Goal: Task Accomplishment & Management: Manage account settings

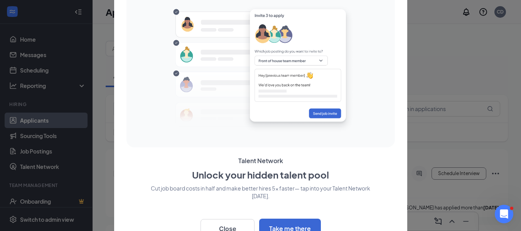
scroll to position [18, 0]
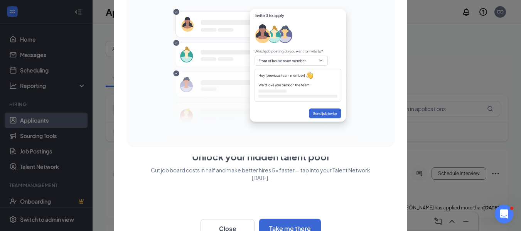
click at [50, 221] on div at bounding box center [260, 115] width 521 height 231
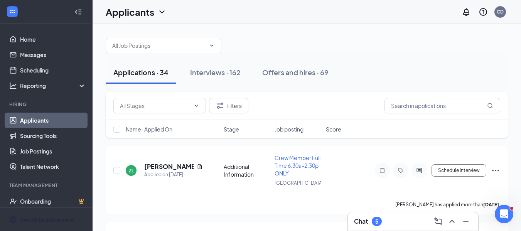
scroll to position [0, 0]
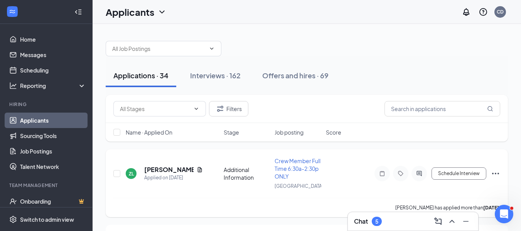
click at [498, 173] on icon "Ellipses" at bounding box center [495, 173] width 9 height 9
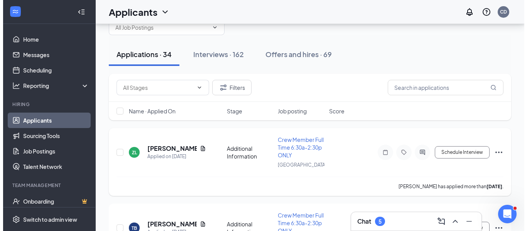
scroll to position [21, 0]
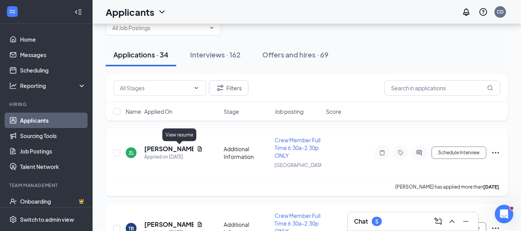
click at [197, 149] on icon "Document" at bounding box center [200, 149] width 6 height 6
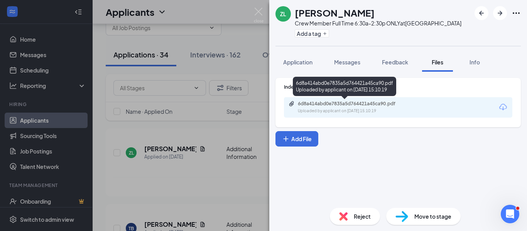
click at [335, 106] on div "6d8a414abd0e7835a5d764421a45ca90.pdf" at bounding box center [352, 104] width 108 height 6
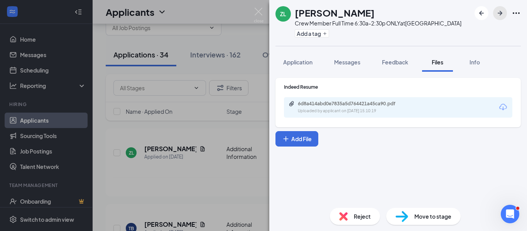
click at [498, 14] on icon "ArrowRight" at bounding box center [499, 12] width 9 height 9
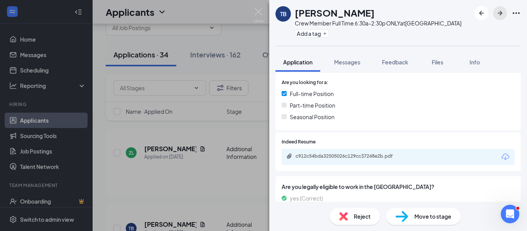
scroll to position [159, 0]
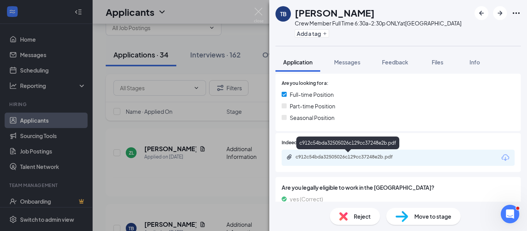
click at [337, 161] on div "c912c54bda32505026c129cc37248e2b.pdf" at bounding box center [348, 157] width 125 height 7
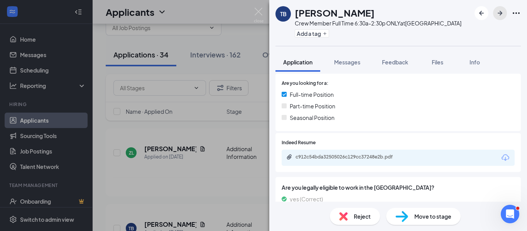
click at [502, 15] on icon "ArrowRight" at bounding box center [499, 12] width 9 height 9
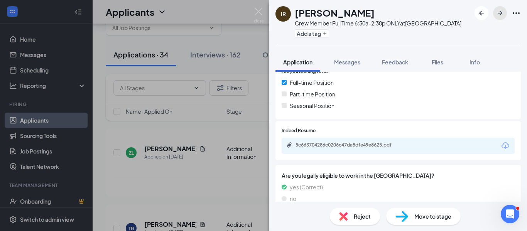
scroll to position [177, 0]
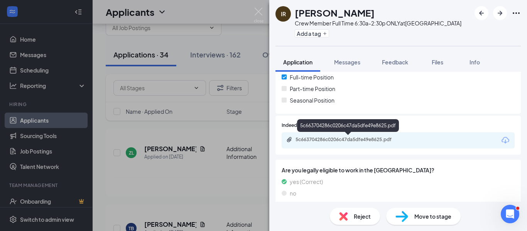
click at [330, 141] on div "5c663704286c0206c47da5dfe49e8625.pdf" at bounding box center [349, 139] width 108 height 6
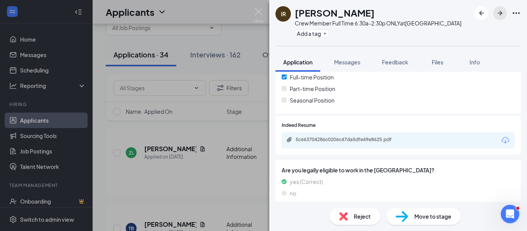
click at [502, 11] on icon "ArrowRight" at bounding box center [499, 12] width 9 height 9
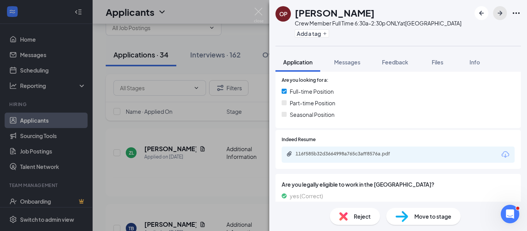
scroll to position [199, 0]
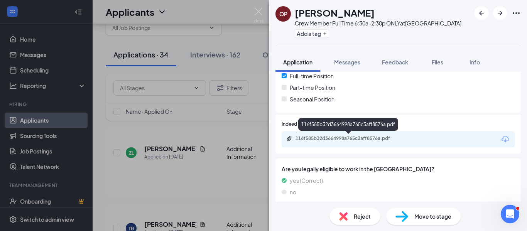
click at [340, 138] on div "116f585b32d3664998a765c3aff8576a.pdf" at bounding box center [349, 138] width 108 height 6
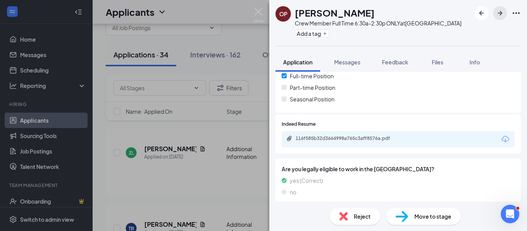
click at [501, 12] on icon "ArrowRight" at bounding box center [499, 13] width 5 height 5
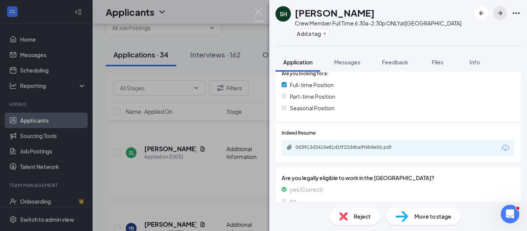
scroll to position [171, 0]
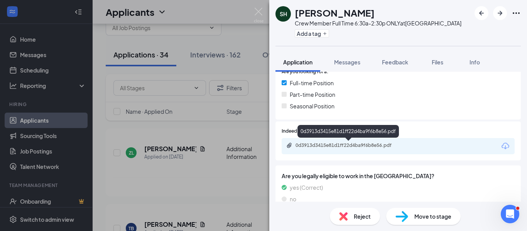
click at [329, 146] on div "0d3913d3415e81d1ff22d4ba9f6b8e56.pdf" at bounding box center [349, 145] width 108 height 6
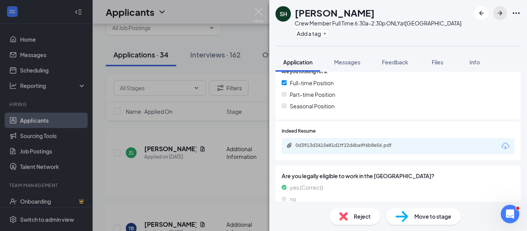
click at [501, 15] on icon "ArrowRight" at bounding box center [499, 12] width 9 height 9
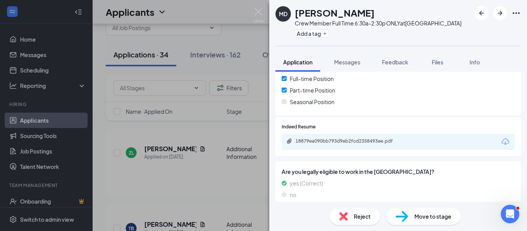
click at [343, 138] on div "18879ea090bb793d9eb2fcd2358493ee.pdf" at bounding box center [349, 141] width 108 height 6
click at [347, 216] on img at bounding box center [343, 216] width 8 height 8
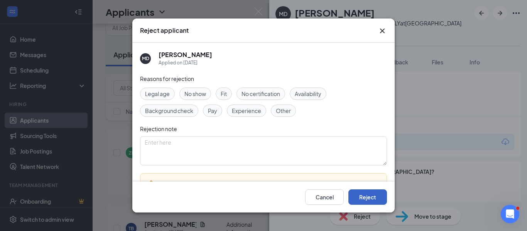
click at [359, 195] on button "Reject" at bounding box center [367, 196] width 39 height 15
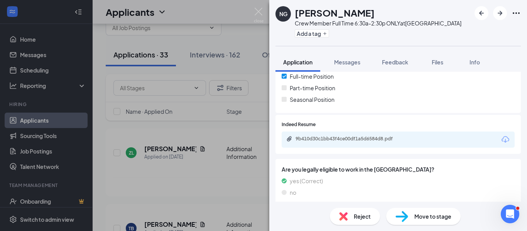
scroll to position [186, 0]
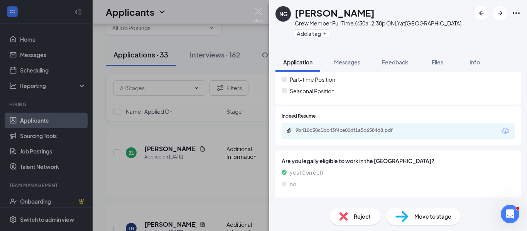
click at [343, 129] on div "9b410d30c1bb43f4ce00df1a5d6584d8.pdf" at bounding box center [349, 130] width 108 height 6
click at [501, 10] on icon "ArrowRight" at bounding box center [499, 12] width 9 height 9
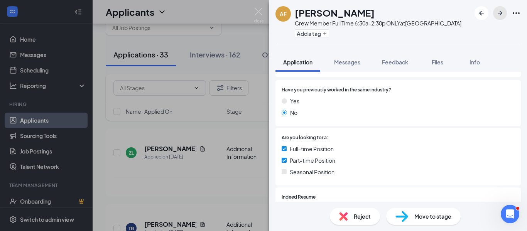
scroll to position [122, 0]
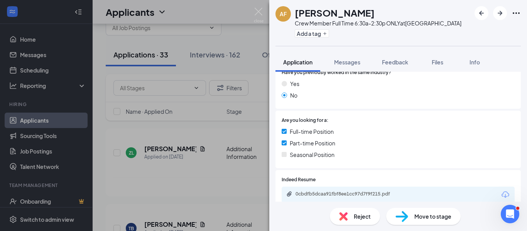
click at [341, 196] on div "0cbdfb5dcaa91fbf8ee1cc97d7f9f215.pdf" at bounding box center [349, 194] width 108 height 6
click at [501, 14] on icon "ArrowRight" at bounding box center [499, 12] width 9 height 9
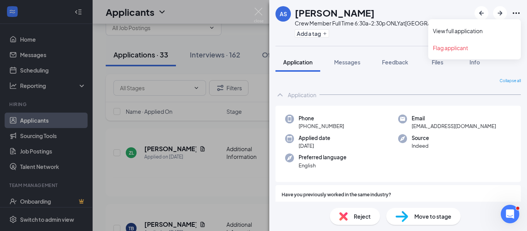
click at [516, 12] on icon "Ellipses" at bounding box center [515, 12] width 9 height 9
